Goal: Find specific page/section: Find specific page/section

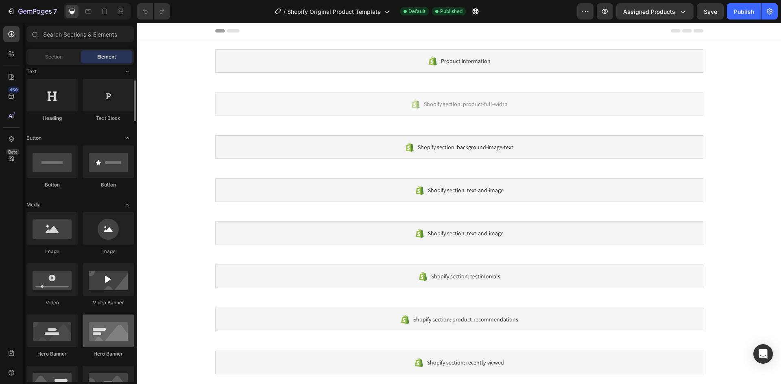
scroll to position [285, 0]
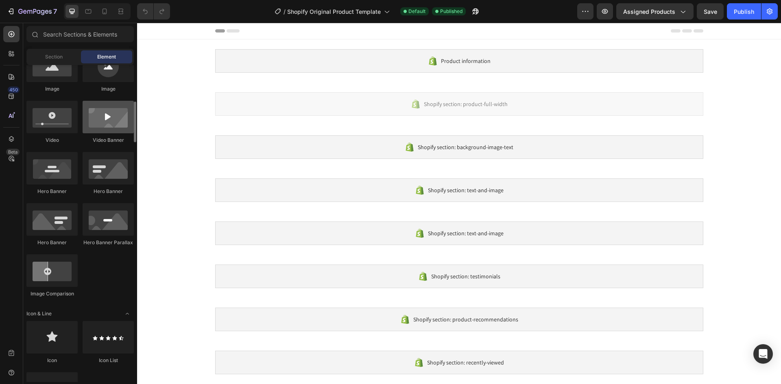
click at [106, 126] on div at bounding box center [108, 117] width 51 height 33
click at [117, 118] on div at bounding box center [108, 117] width 51 height 33
click at [109, 121] on div at bounding box center [108, 117] width 51 height 33
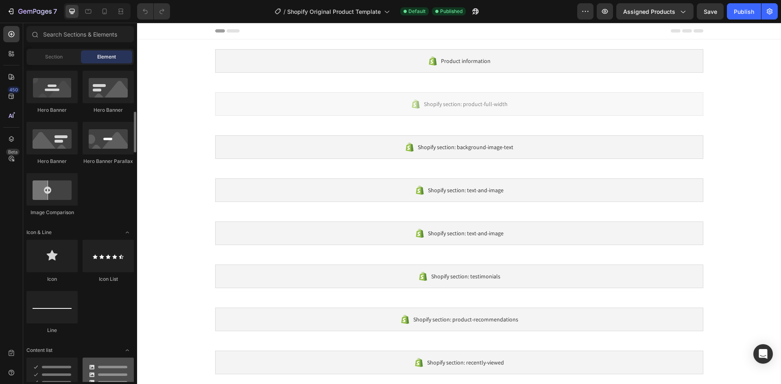
scroll to position [610, 0]
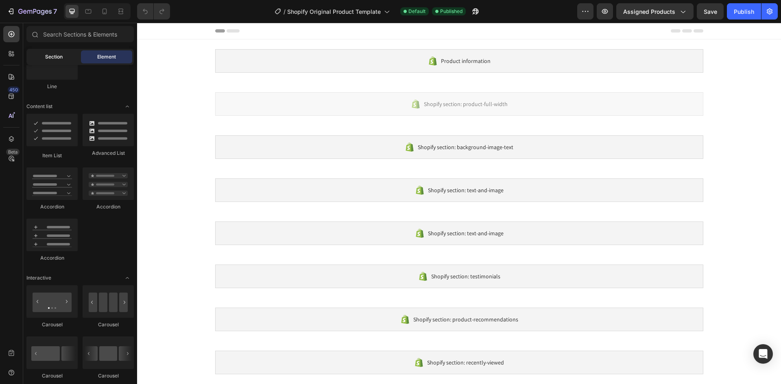
click at [42, 60] on div "Section" at bounding box center [53, 56] width 51 height 13
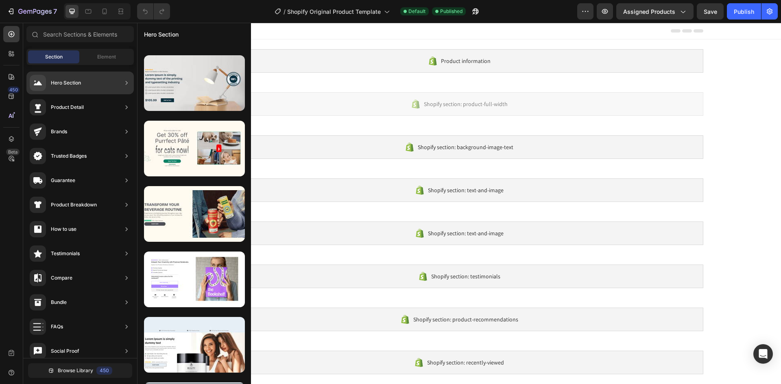
scroll to position [0, 0]
